Goal: Task Accomplishment & Management: Manage account settings

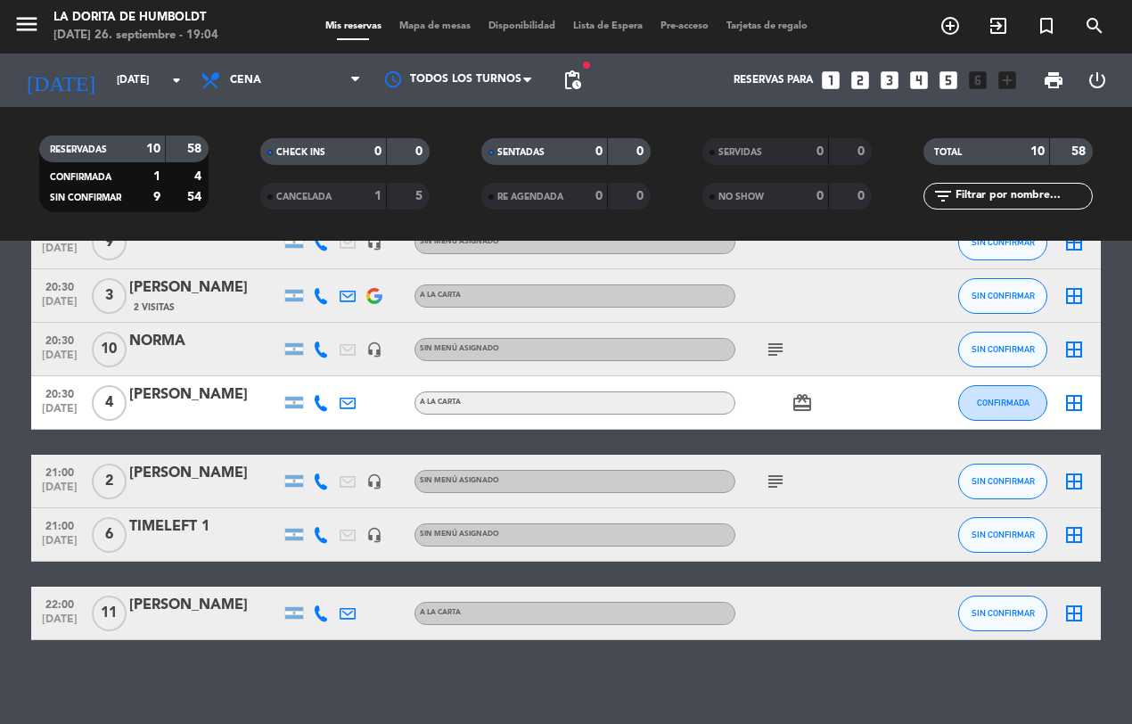
scroll to position [272, 0]
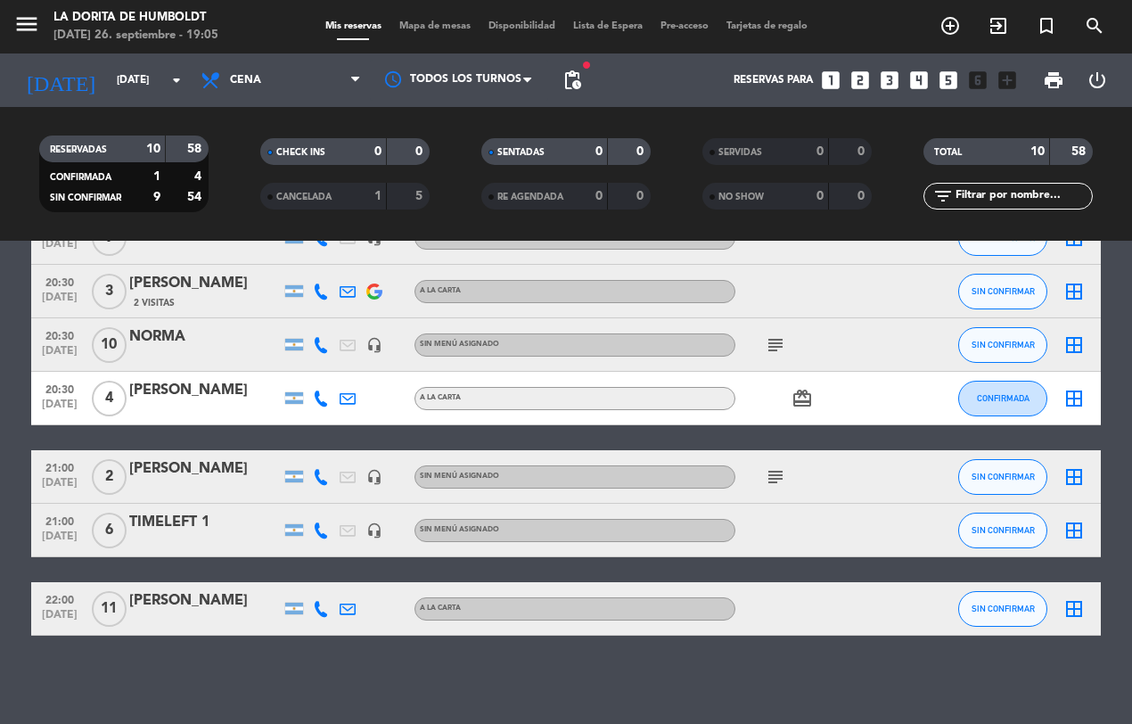
click at [771, 478] on icon "subject" at bounding box center [775, 476] width 21 height 21
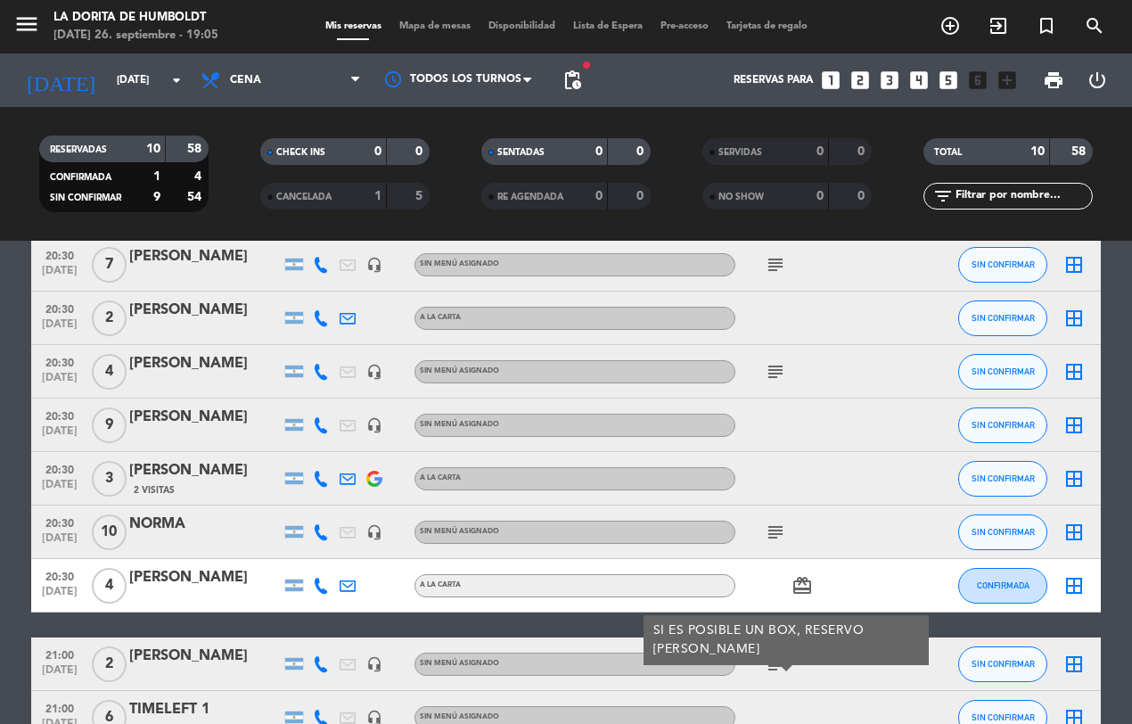
scroll to position [49, 0]
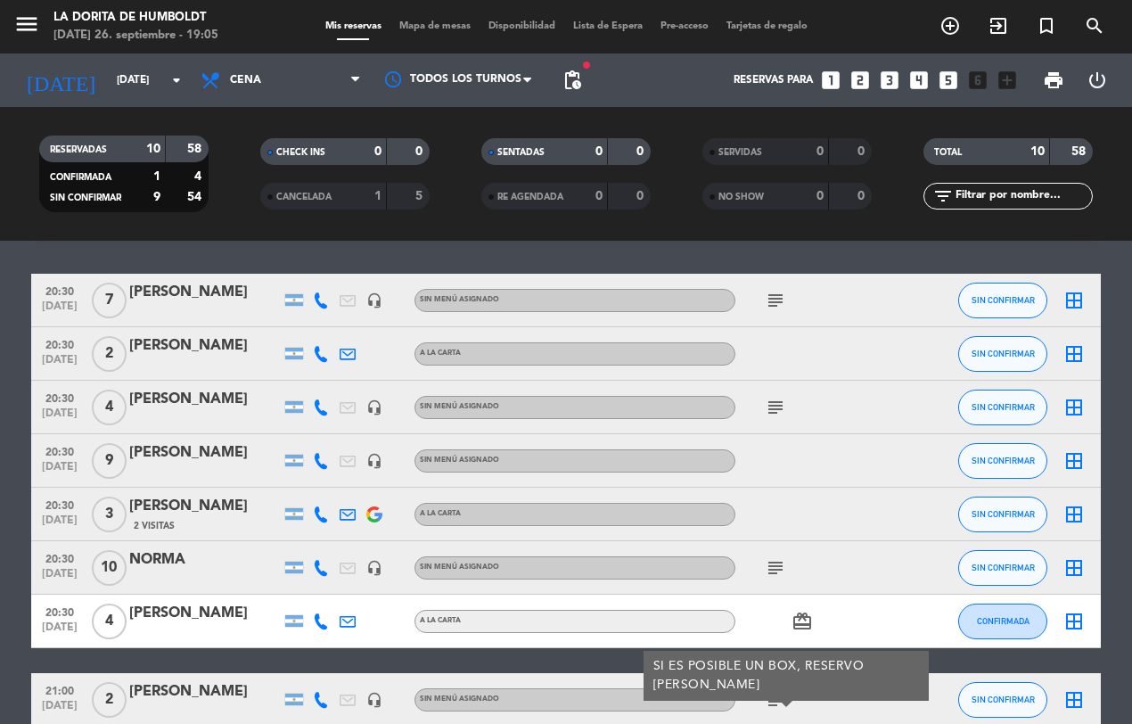
click at [775, 564] on icon "subject" at bounding box center [775, 567] width 21 height 21
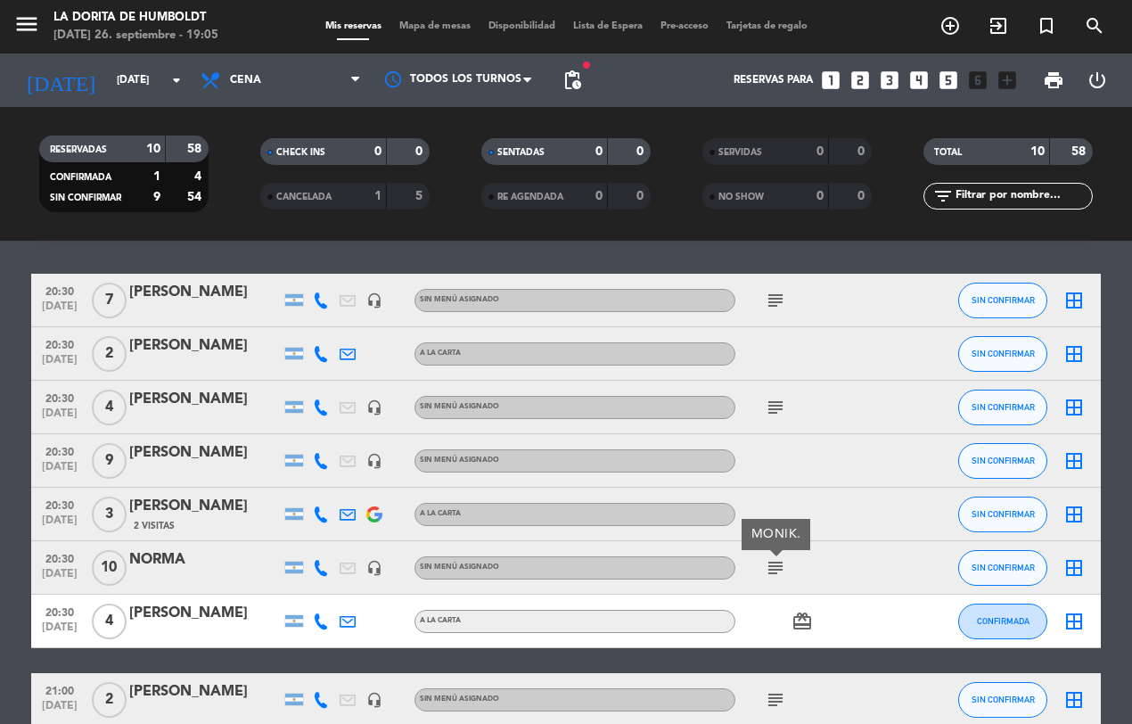
scroll to position [0, 0]
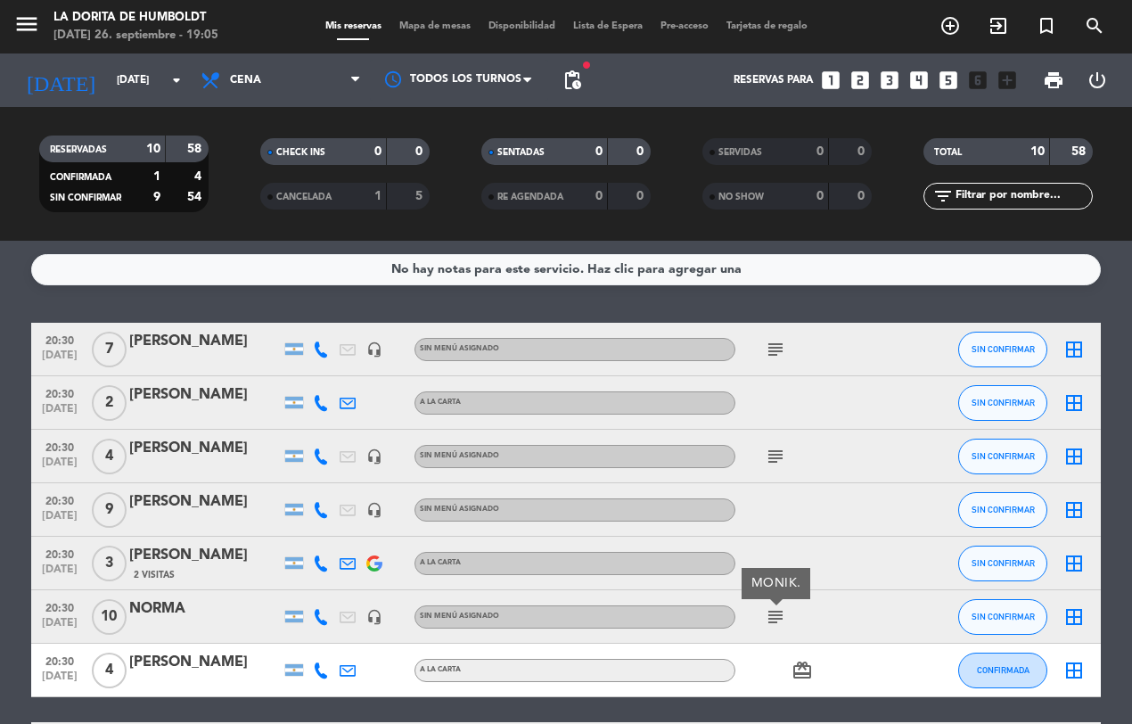
click at [775, 454] on icon "subject" at bounding box center [775, 456] width 21 height 21
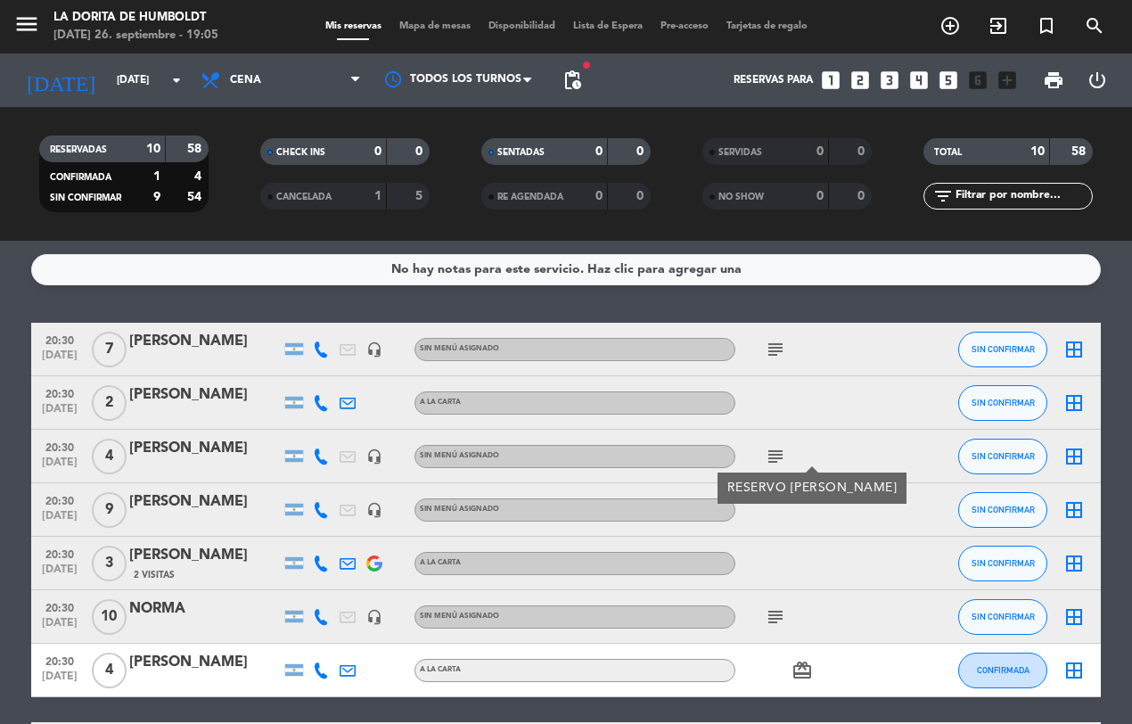
click at [768, 339] on icon "subject" at bounding box center [775, 349] width 21 height 21
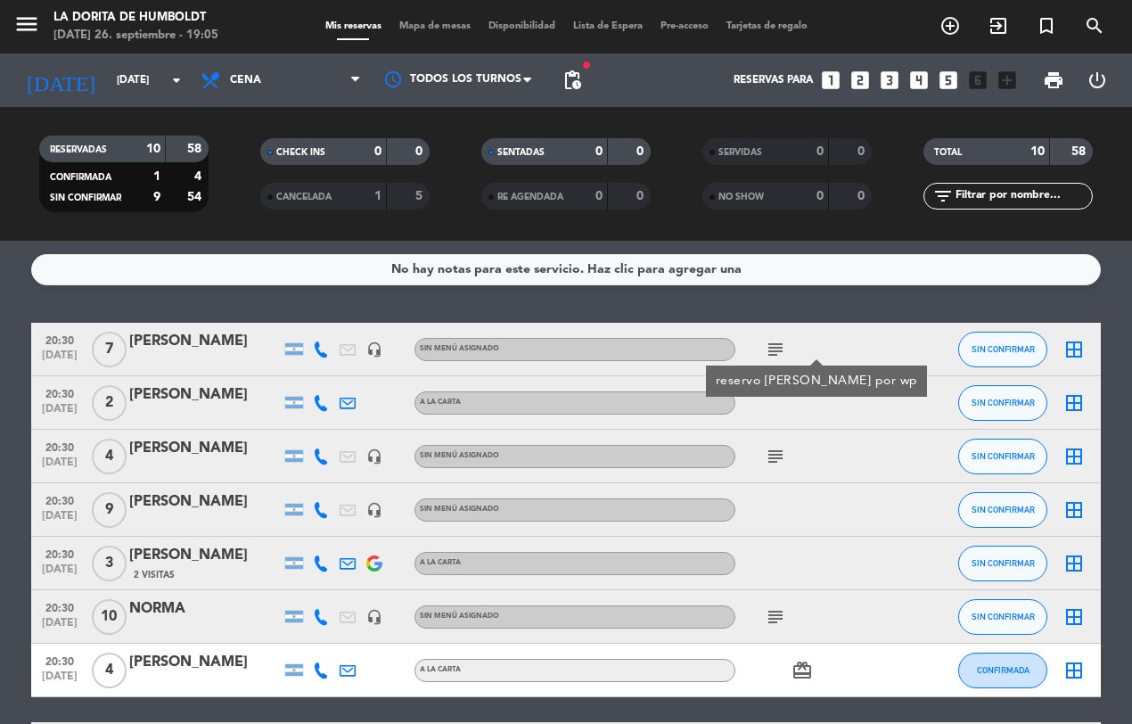
click at [738, 288] on div "No hay notas para este servicio. Haz clic para agregar una 20:30 [DATE] 7 [PERS…" at bounding box center [566, 482] width 1132 height 483
click at [769, 341] on icon "subject" at bounding box center [775, 349] width 21 height 21
click at [780, 460] on icon "subject" at bounding box center [775, 456] width 21 height 21
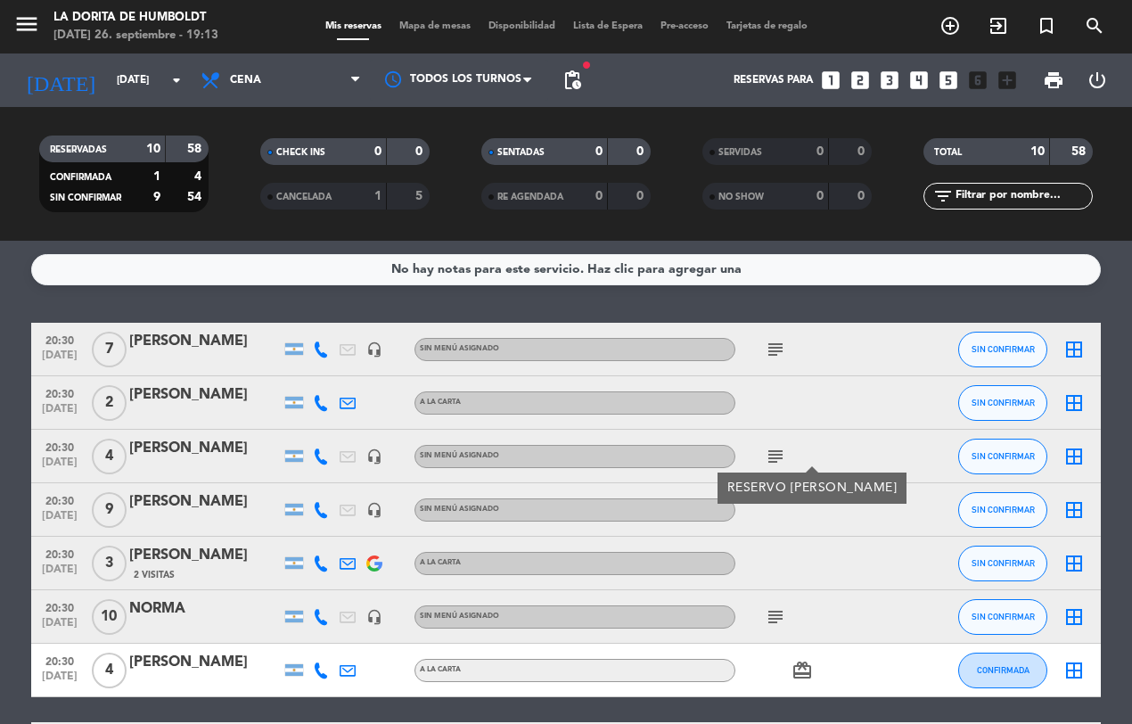
click at [769, 620] on icon "subject" at bounding box center [775, 616] width 21 height 21
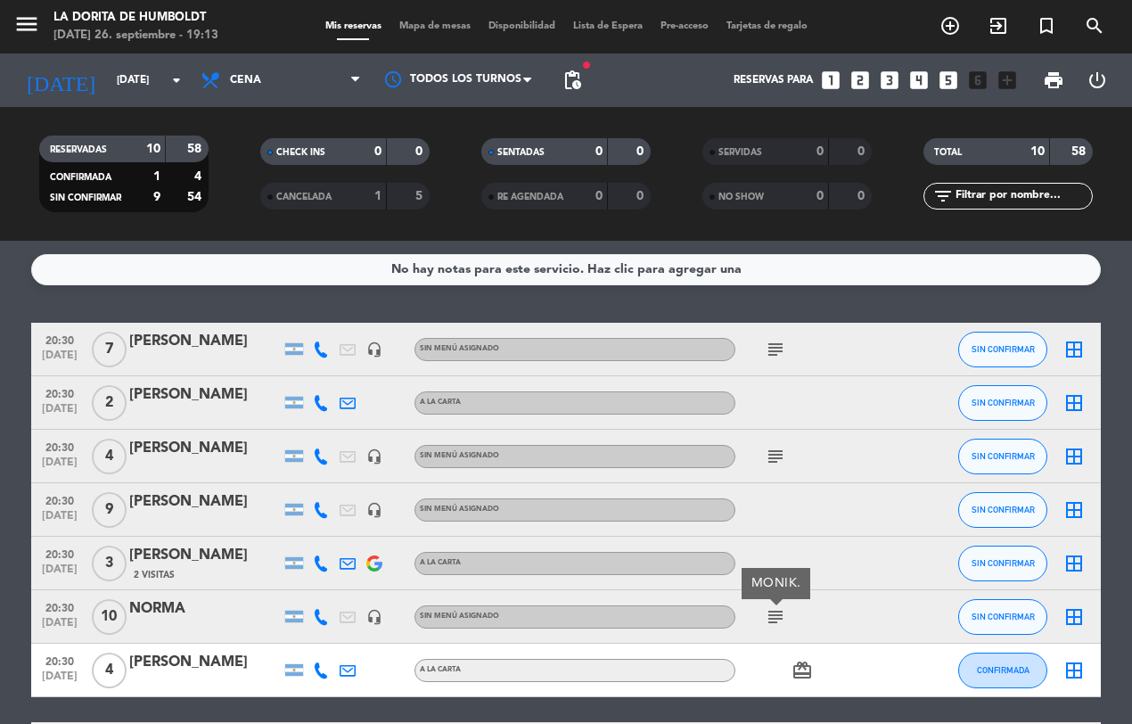
click at [314, 346] on icon at bounding box center [321, 349] width 16 height 16
click at [299, 315] on span "Copiar" at bounding box center [307, 318] width 37 height 19
click at [318, 405] on icon at bounding box center [321, 403] width 16 height 16
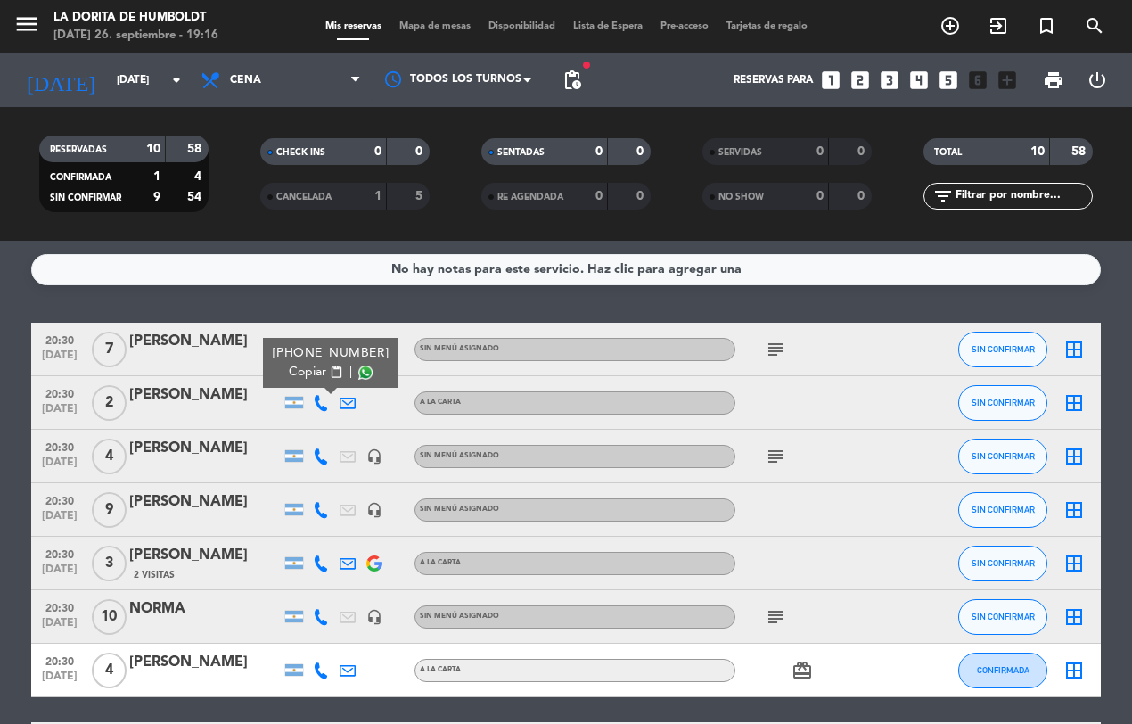
click at [304, 368] on span "Copiar" at bounding box center [307, 372] width 37 height 19
click at [323, 459] on icon at bounding box center [321, 456] width 16 height 16
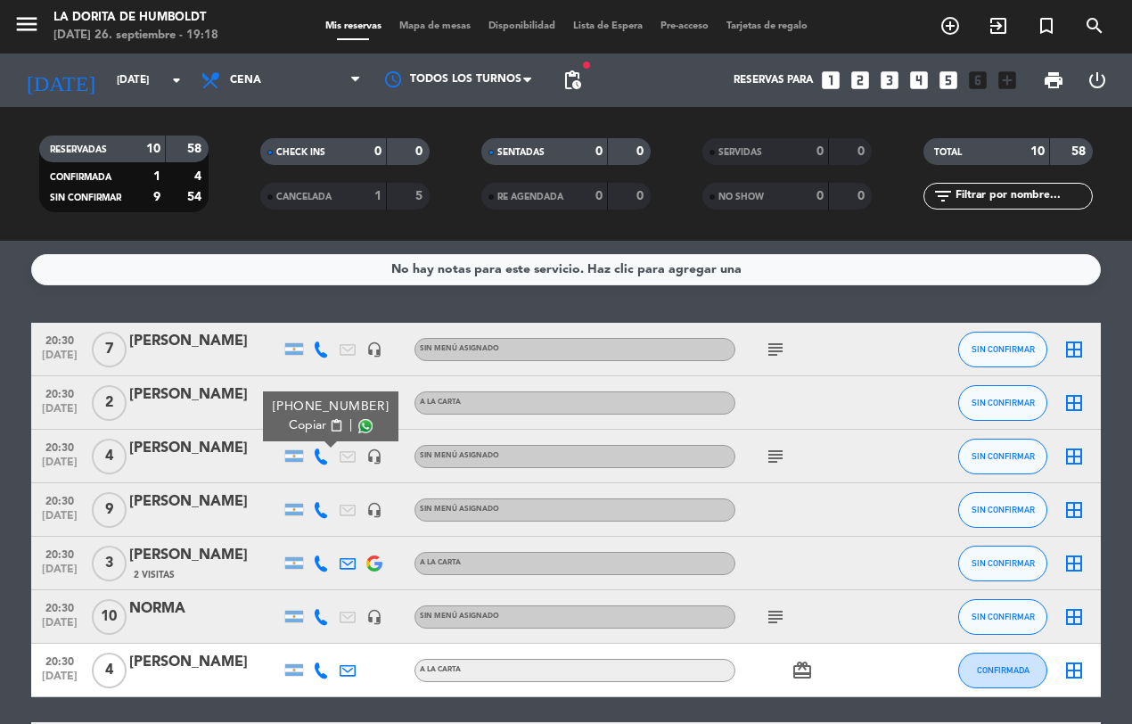
click at [304, 421] on span "Copiar" at bounding box center [307, 425] width 37 height 19
click at [325, 508] on icon at bounding box center [321, 510] width 16 height 16
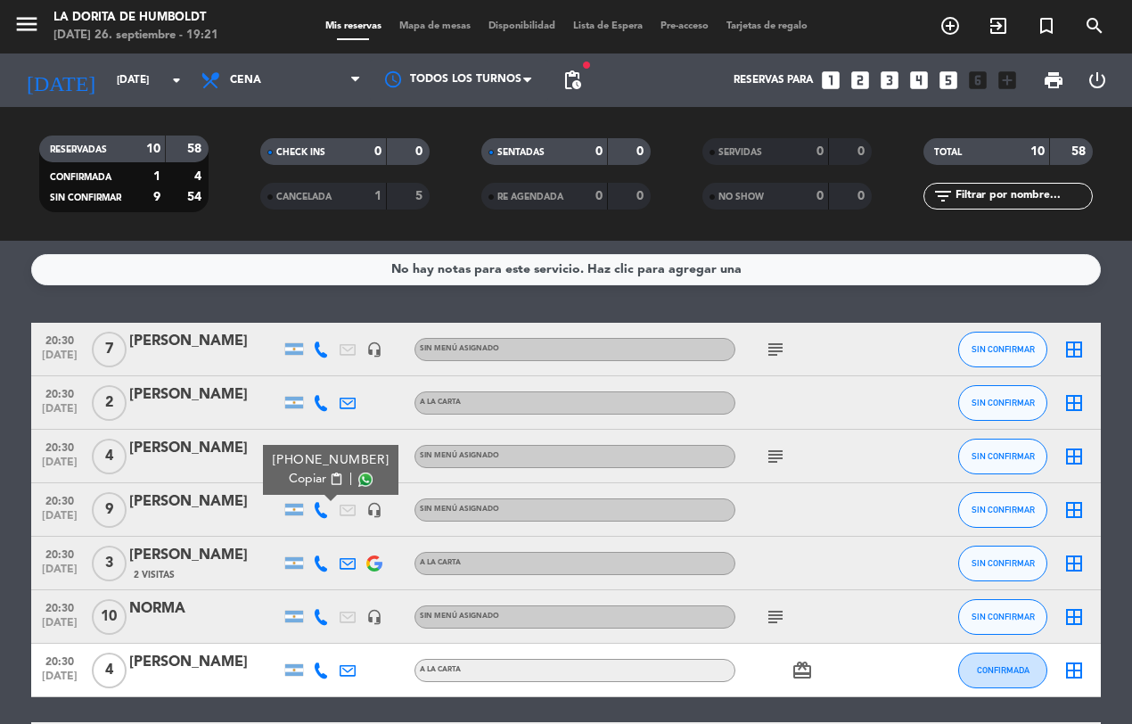
click at [295, 475] on span "Copiar" at bounding box center [307, 479] width 37 height 19
click at [323, 560] on icon at bounding box center [321, 563] width 16 height 16
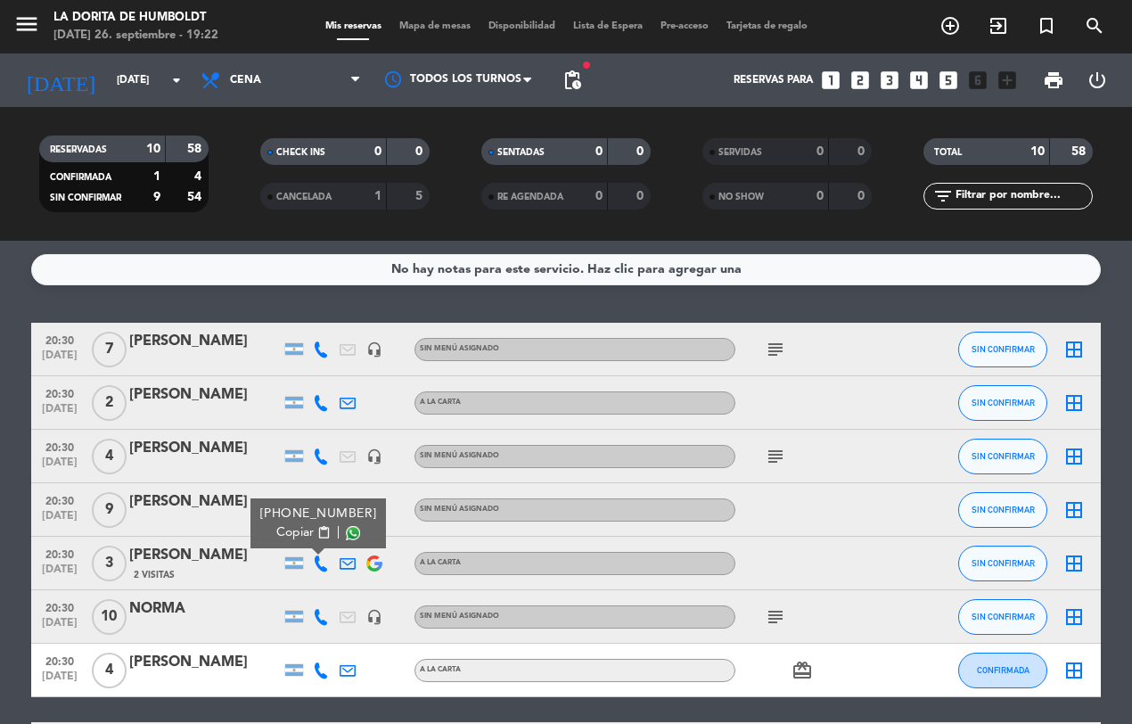
click at [291, 526] on span "Copiar" at bounding box center [294, 532] width 37 height 19
click at [323, 616] on icon at bounding box center [321, 617] width 16 height 16
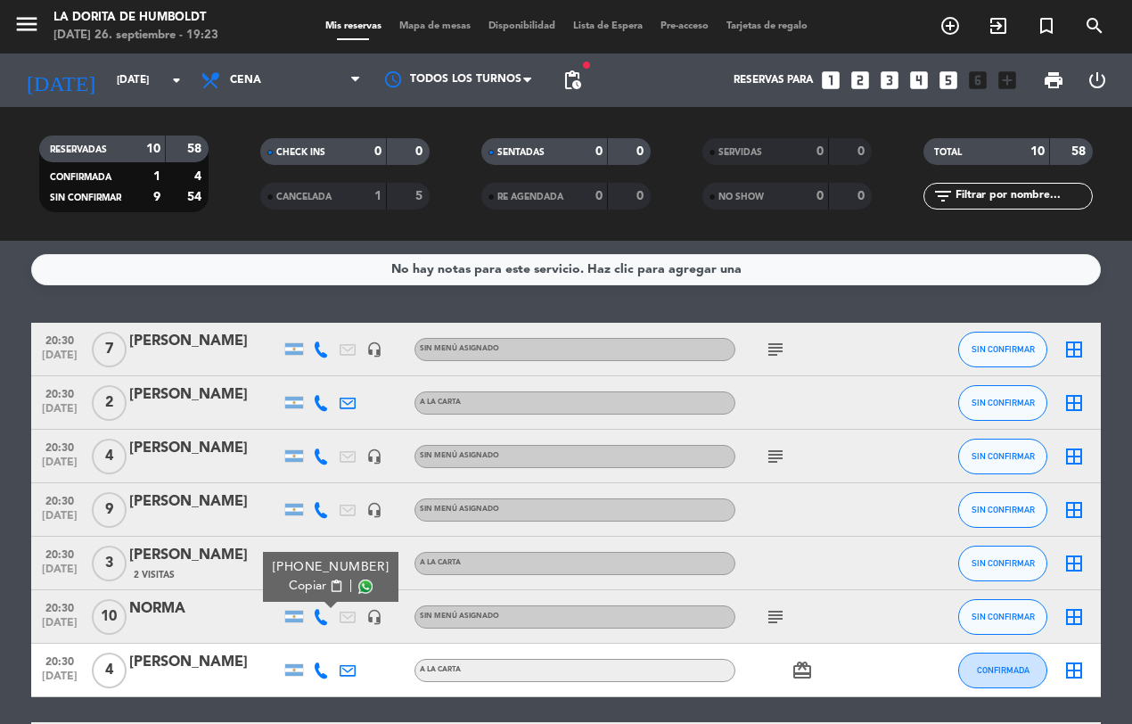
click at [291, 575] on div "[PHONE_NUMBER]" at bounding box center [331, 567] width 117 height 19
click at [297, 586] on span "Copiar" at bounding box center [307, 586] width 37 height 19
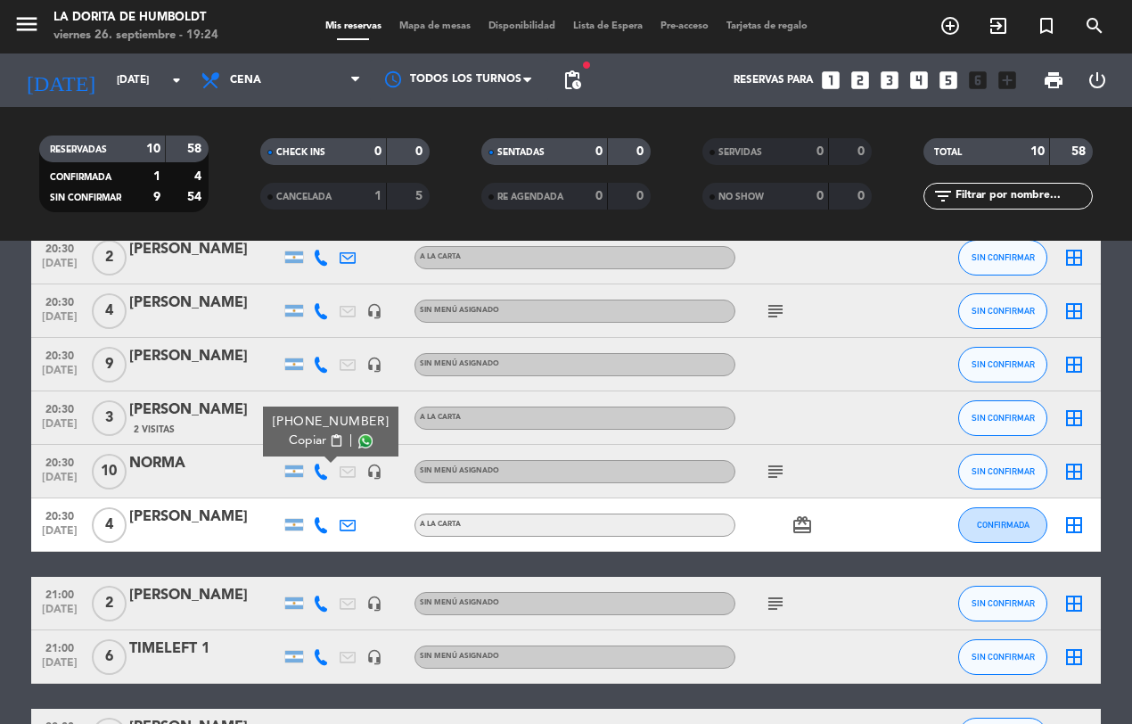
scroll to position [223, 0]
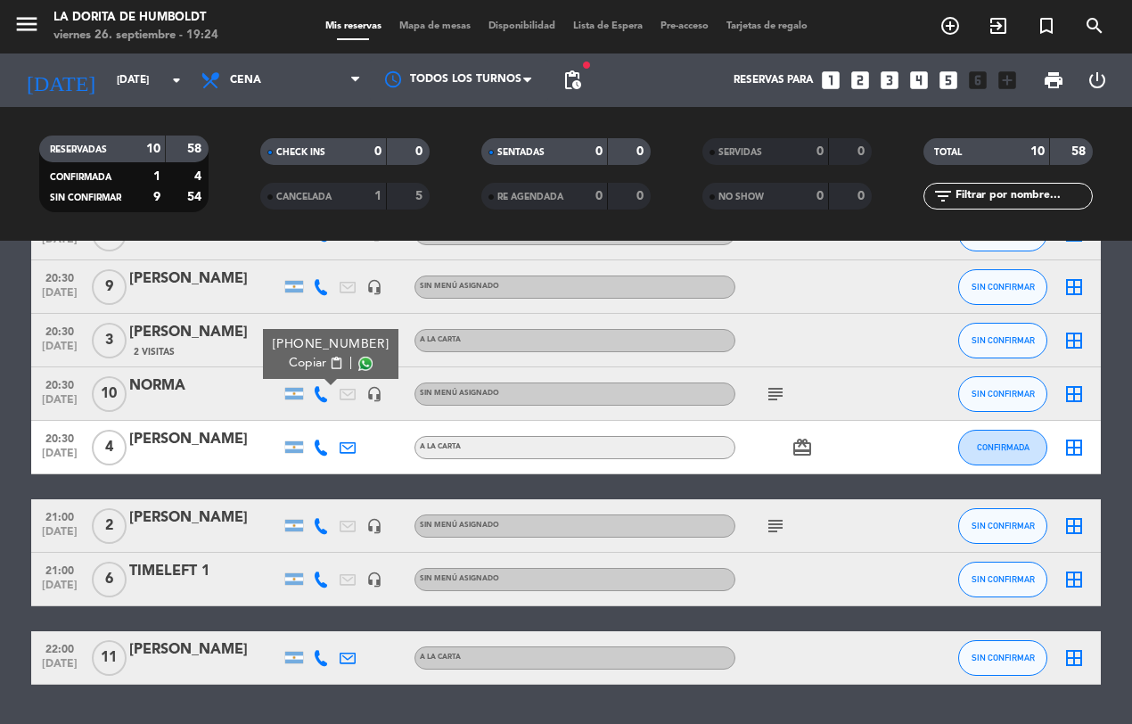
click at [318, 439] on icon at bounding box center [321, 447] width 16 height 16
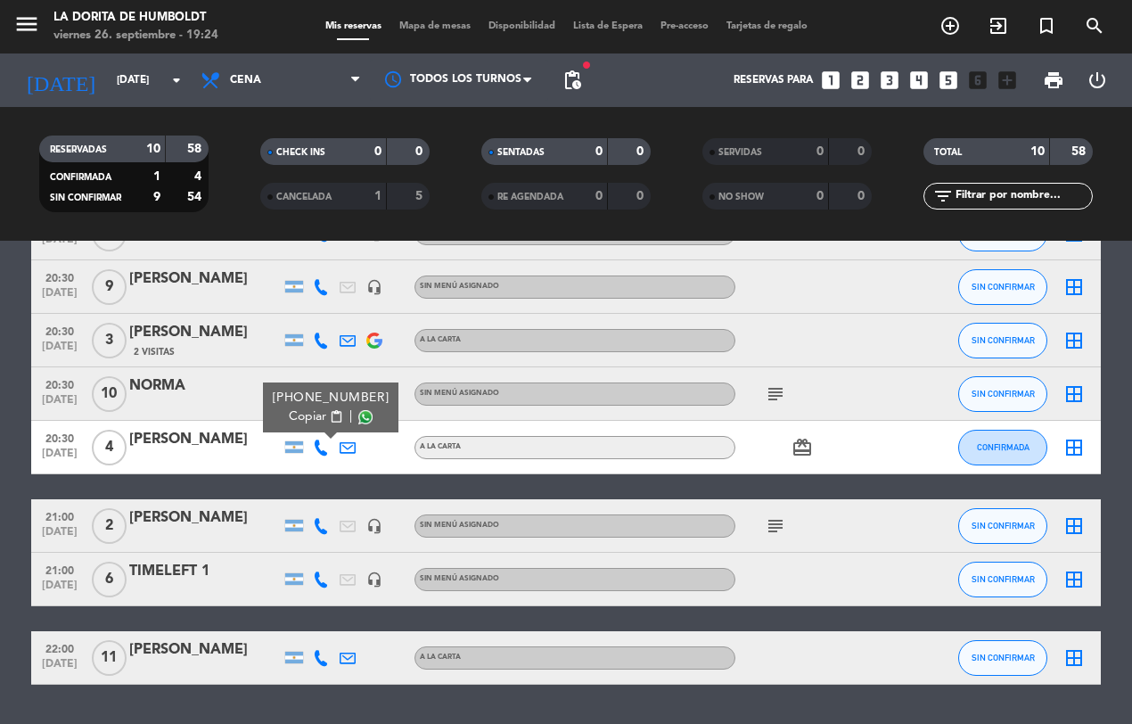
click at [300, 411] on span "Copiar" at bounding box center [307, 416] width 37 height 19
click at [777, 527] on icon "subject" at bounding box center [775, 525] width 21 height 21
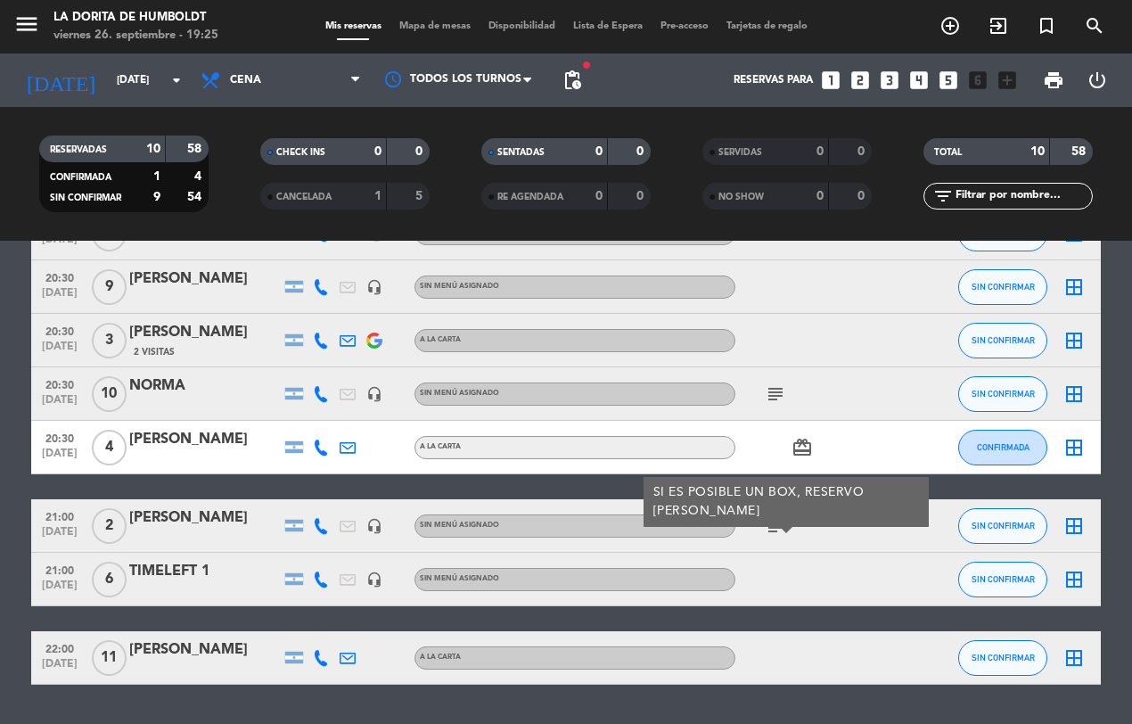
click at [316, 521] on icon at bounding box center [321, 526] width 16 height 16
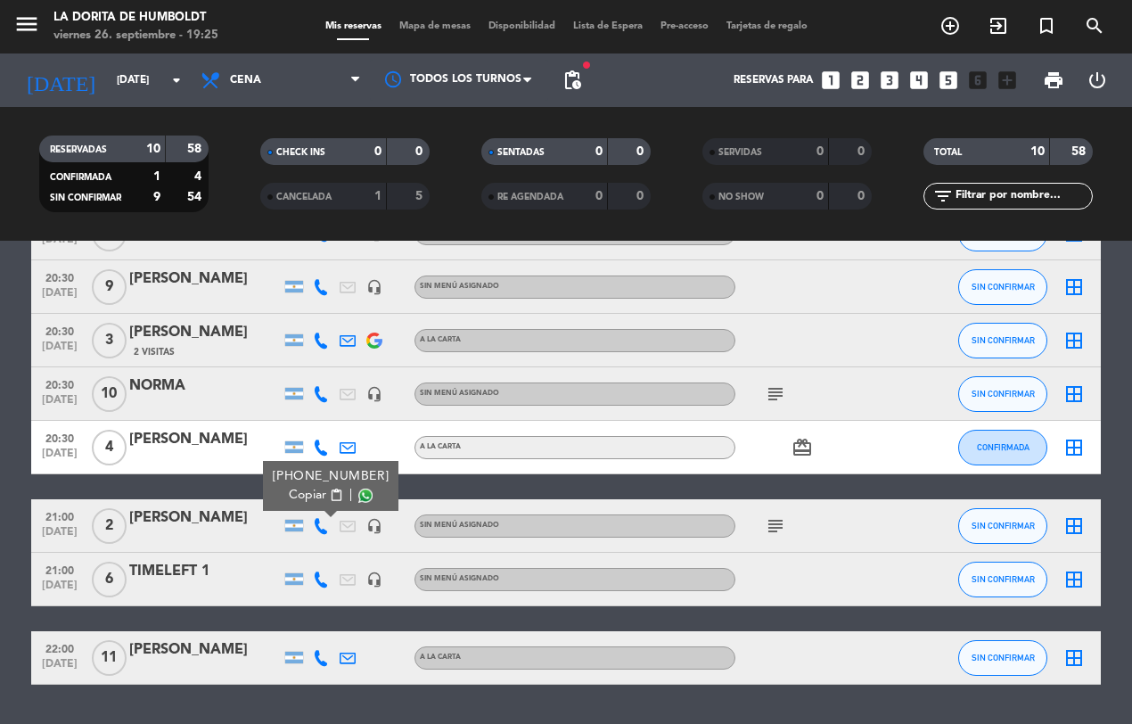
click at [292, 493] on span "Copiar" at bounding box center [307, 495] width 37 height 19
click at [319, 572] on icon at bounding box center [321, 579] width 16 height 16
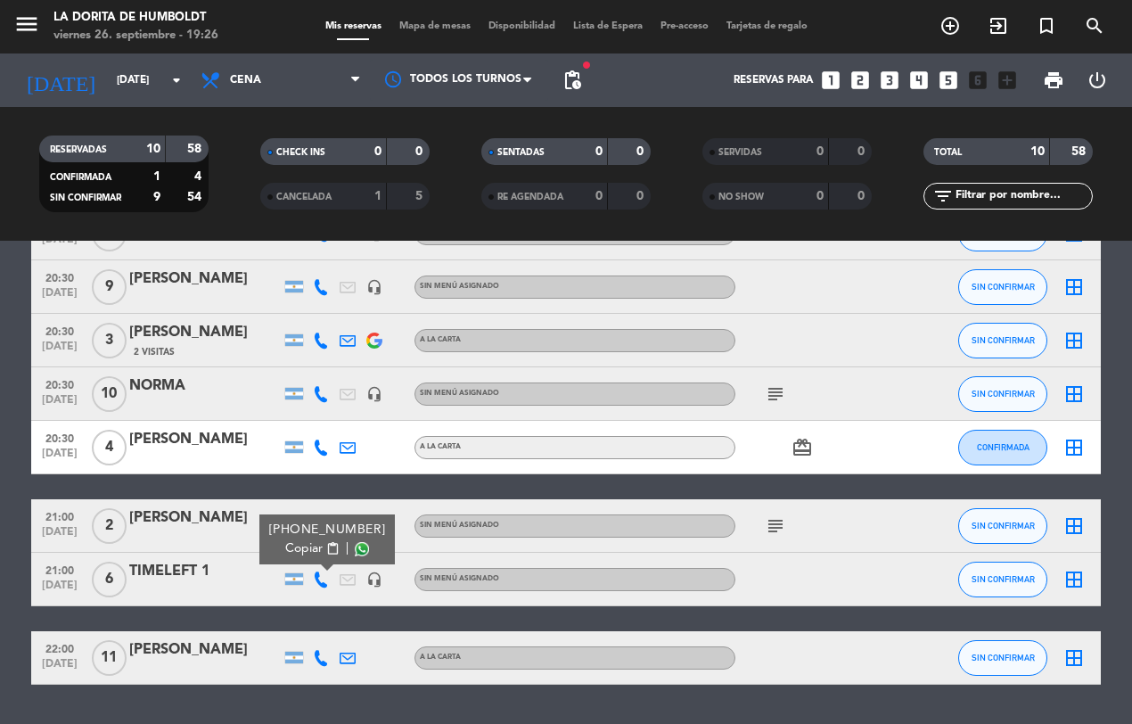
click at [295, 544] on span "Copiar" at bounding box center [303, 548] width 37 height 19
click at [327, 659] on icon at bounding box center [321, 658] width 16 height 16
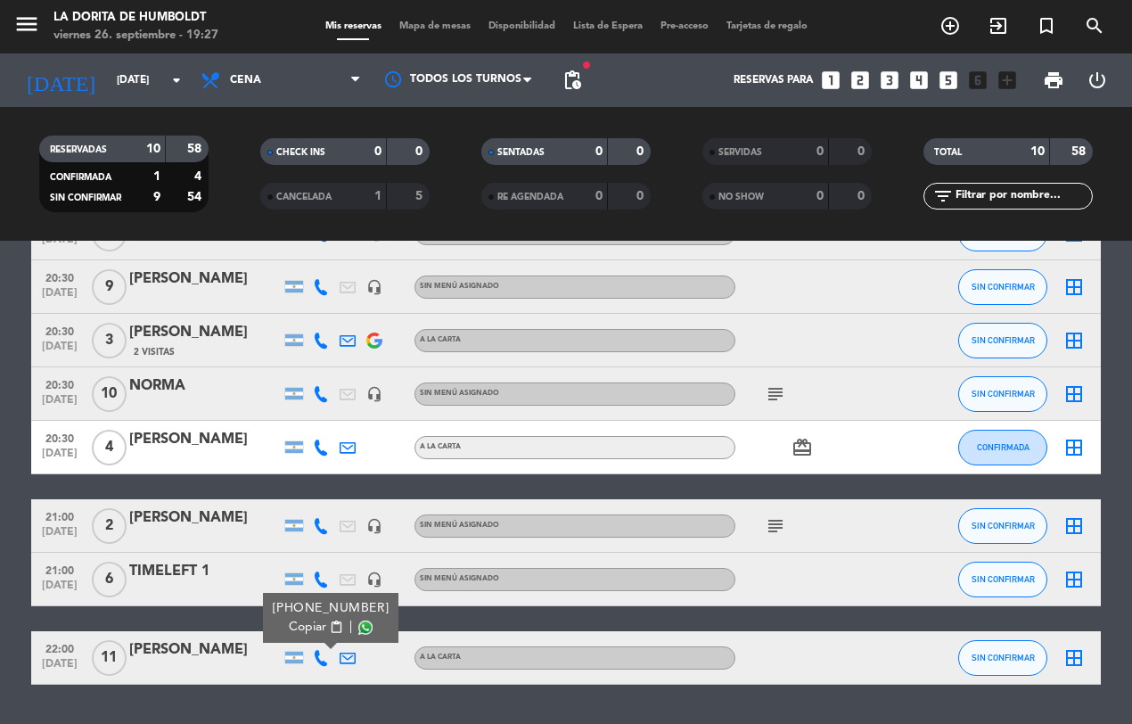
click at [296, 622] on span "Copiar" at bounding box center [307, 627] width 37 height 19
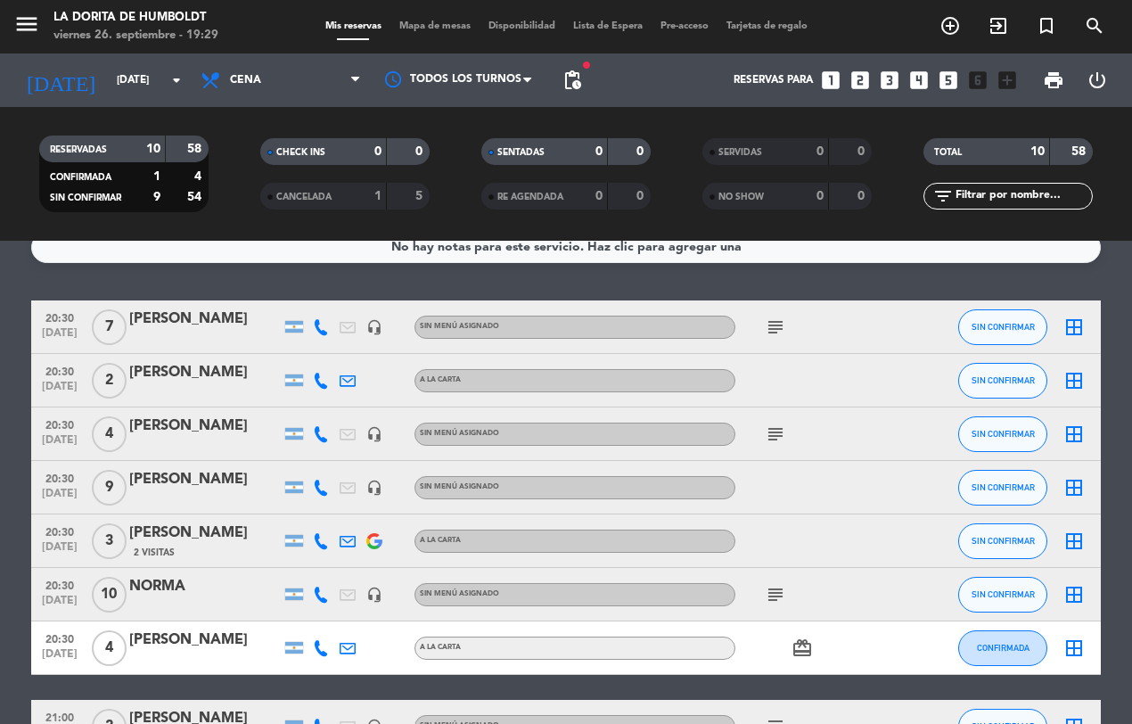
scroll to position [0, 0]
